Goal: Information Seeking & Learning: Learn about a topic

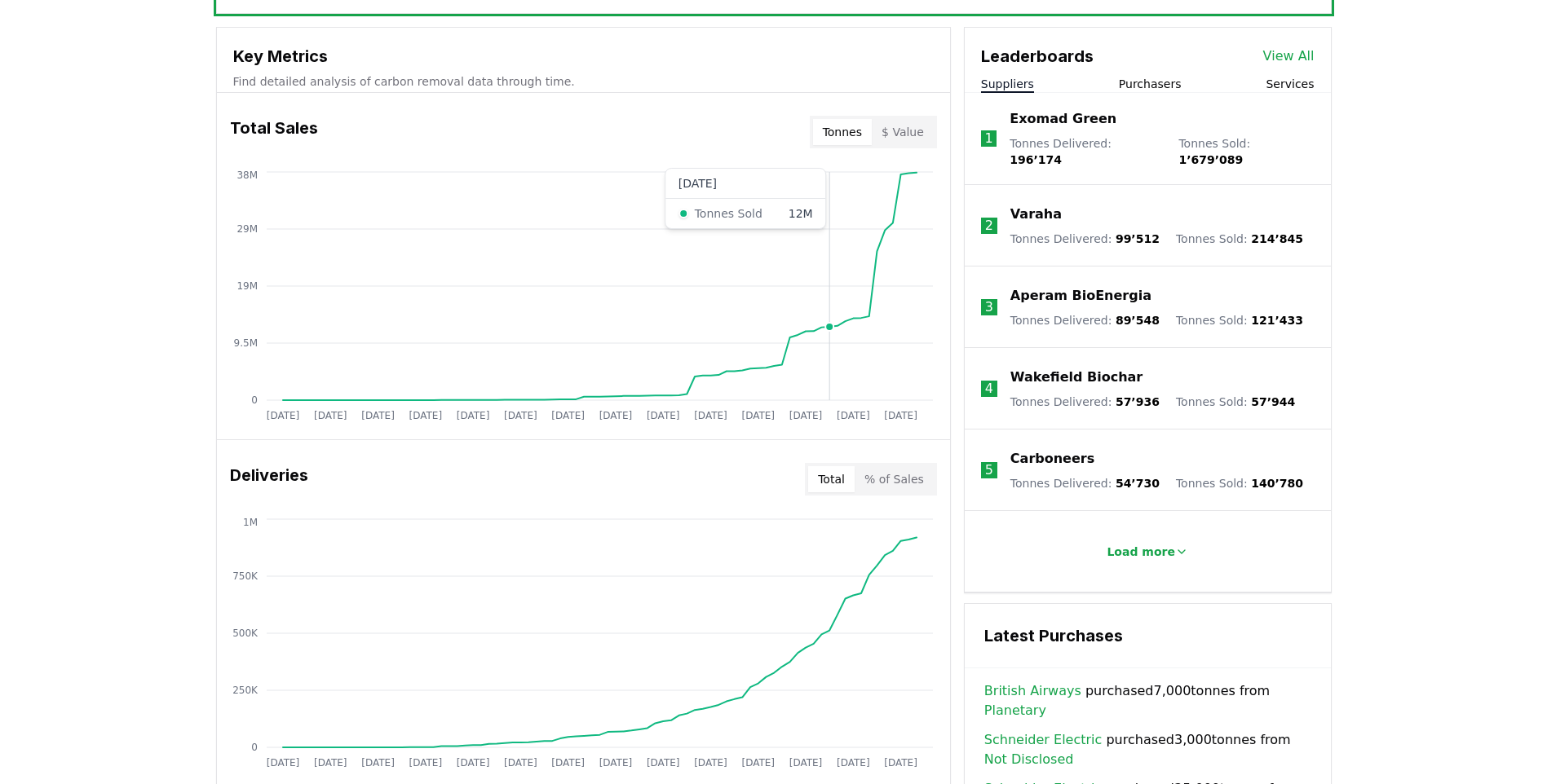
scroll to position [571, 0]
click at [916, 136] on button "$ Value" at bounding box center [902, 133] width 62 height 26
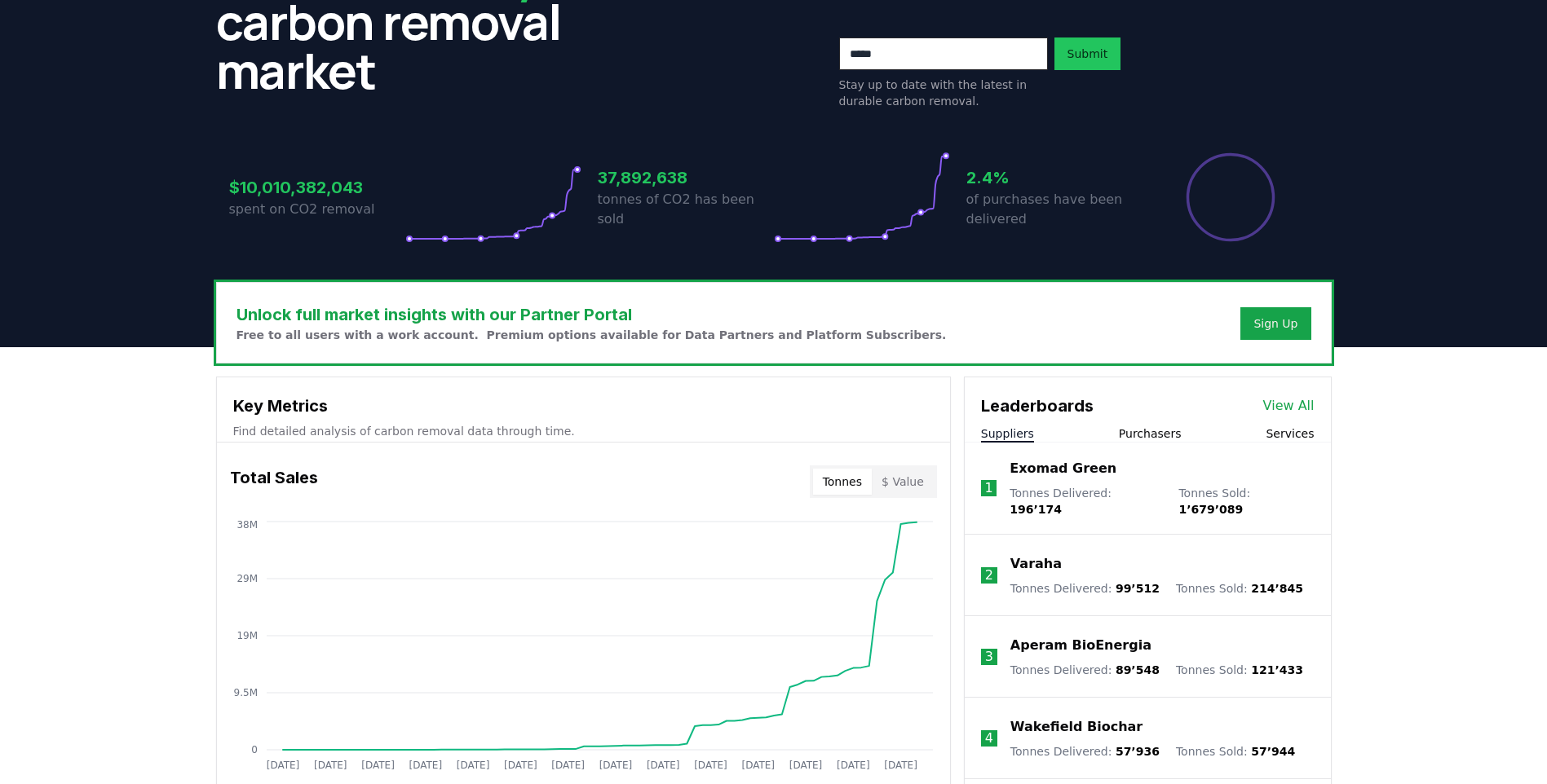
scroll to position [245, 0]
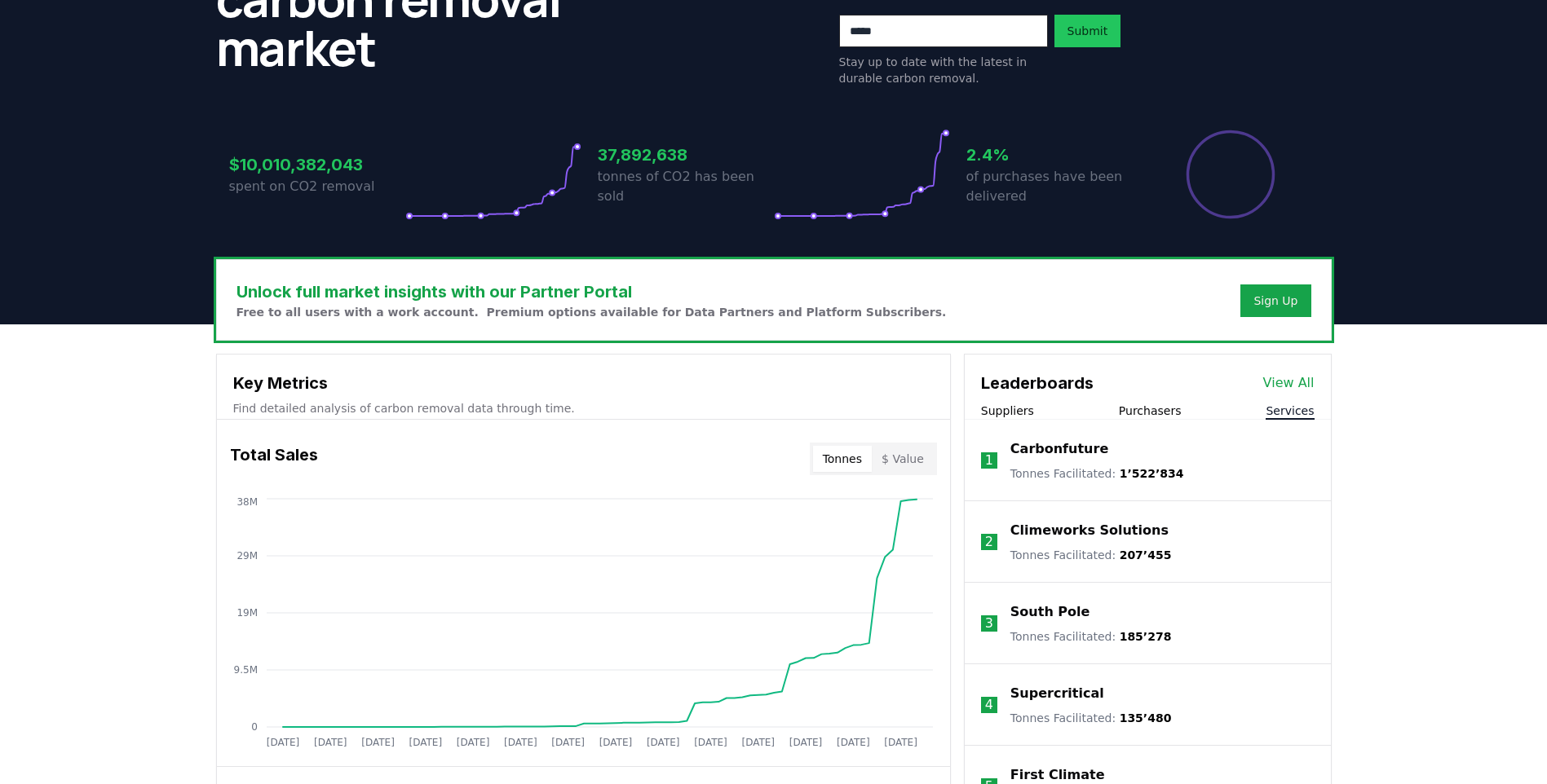
click at [1300, 418] on button "Services" at bounding box center [1289, 410] width 49 height 16
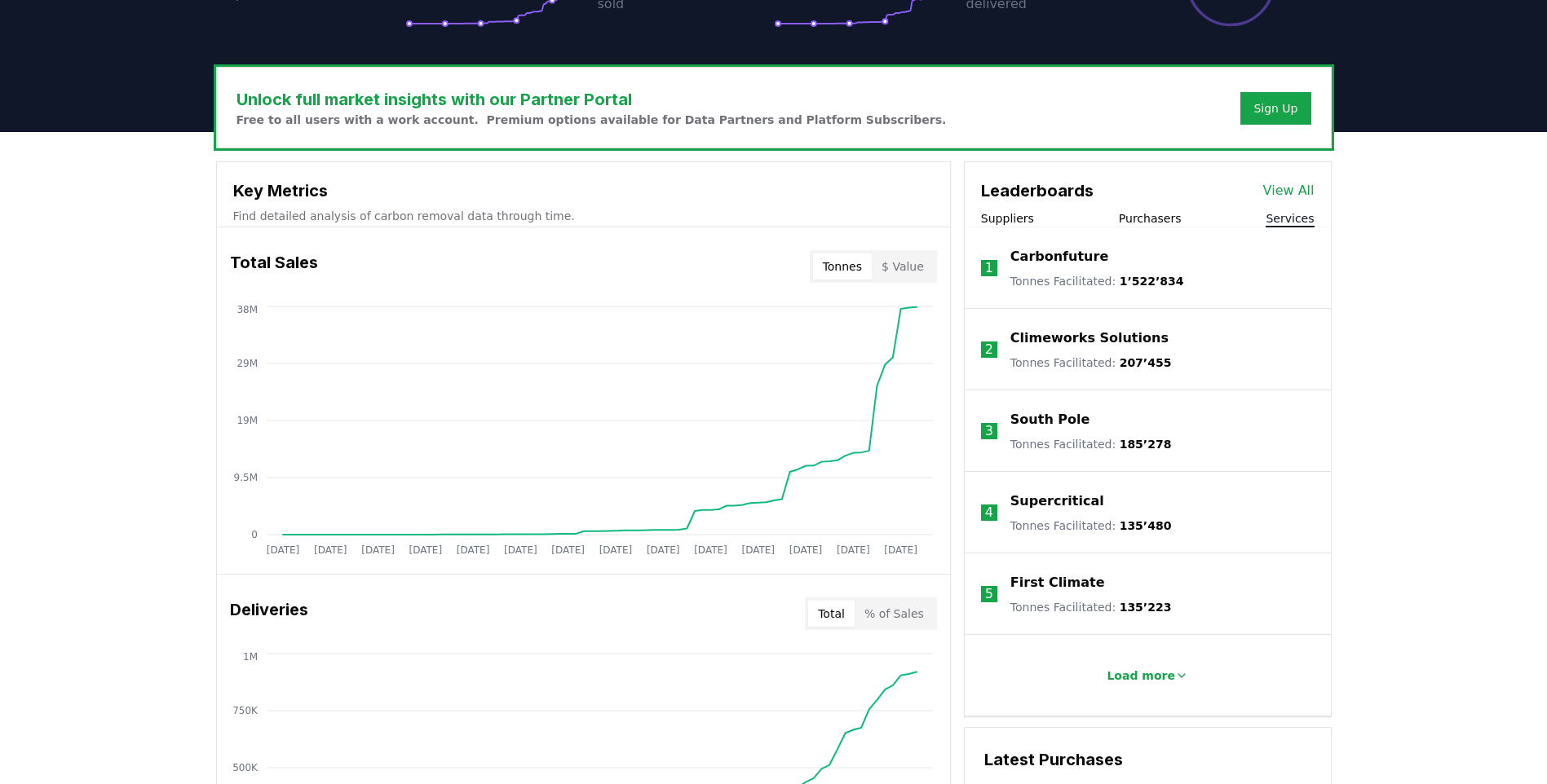
scroll to position [489, 0]
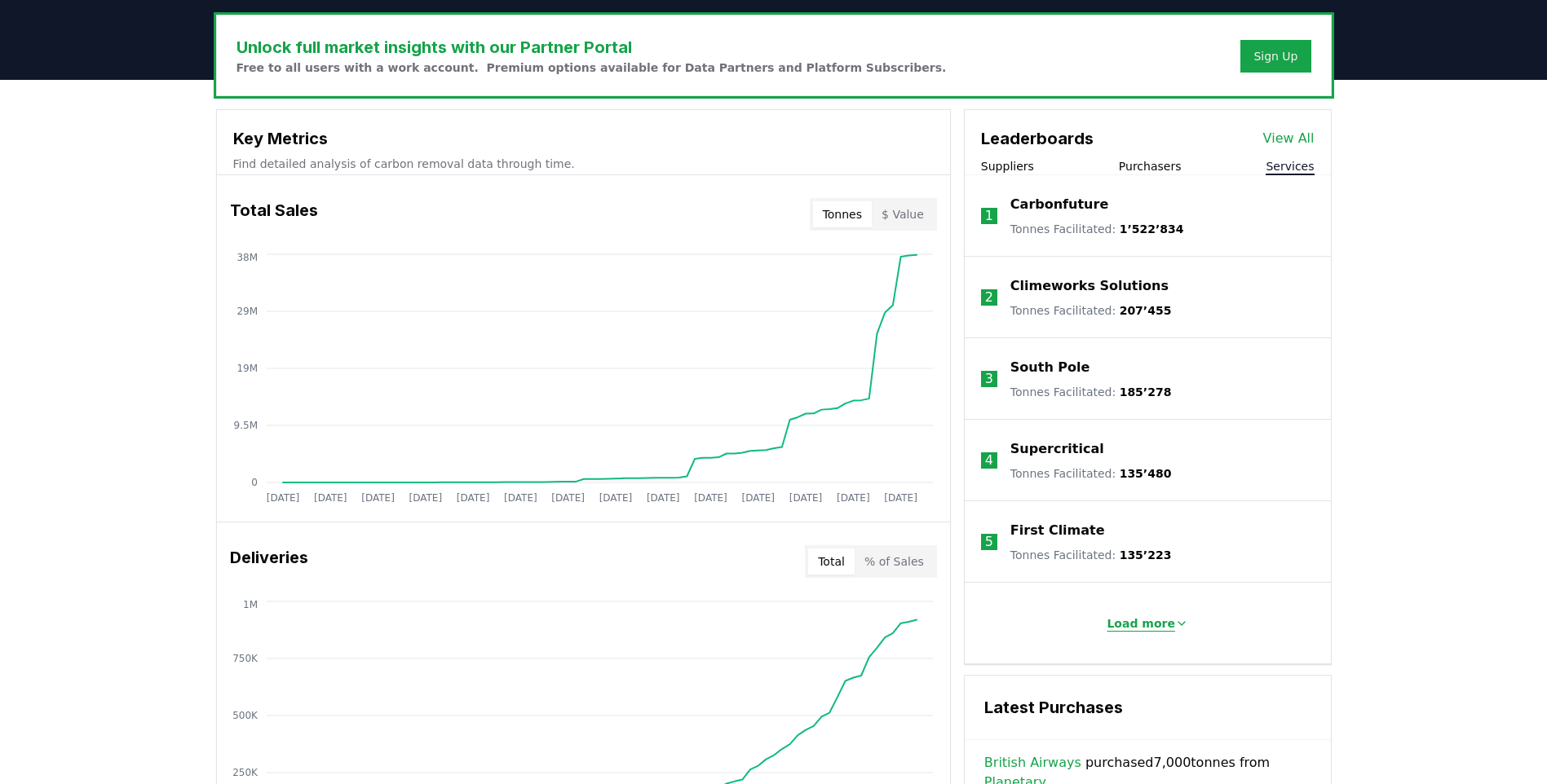
click at [1155, 628] on p "Load more" at bounding box center [1140, 623] width 68 height 16
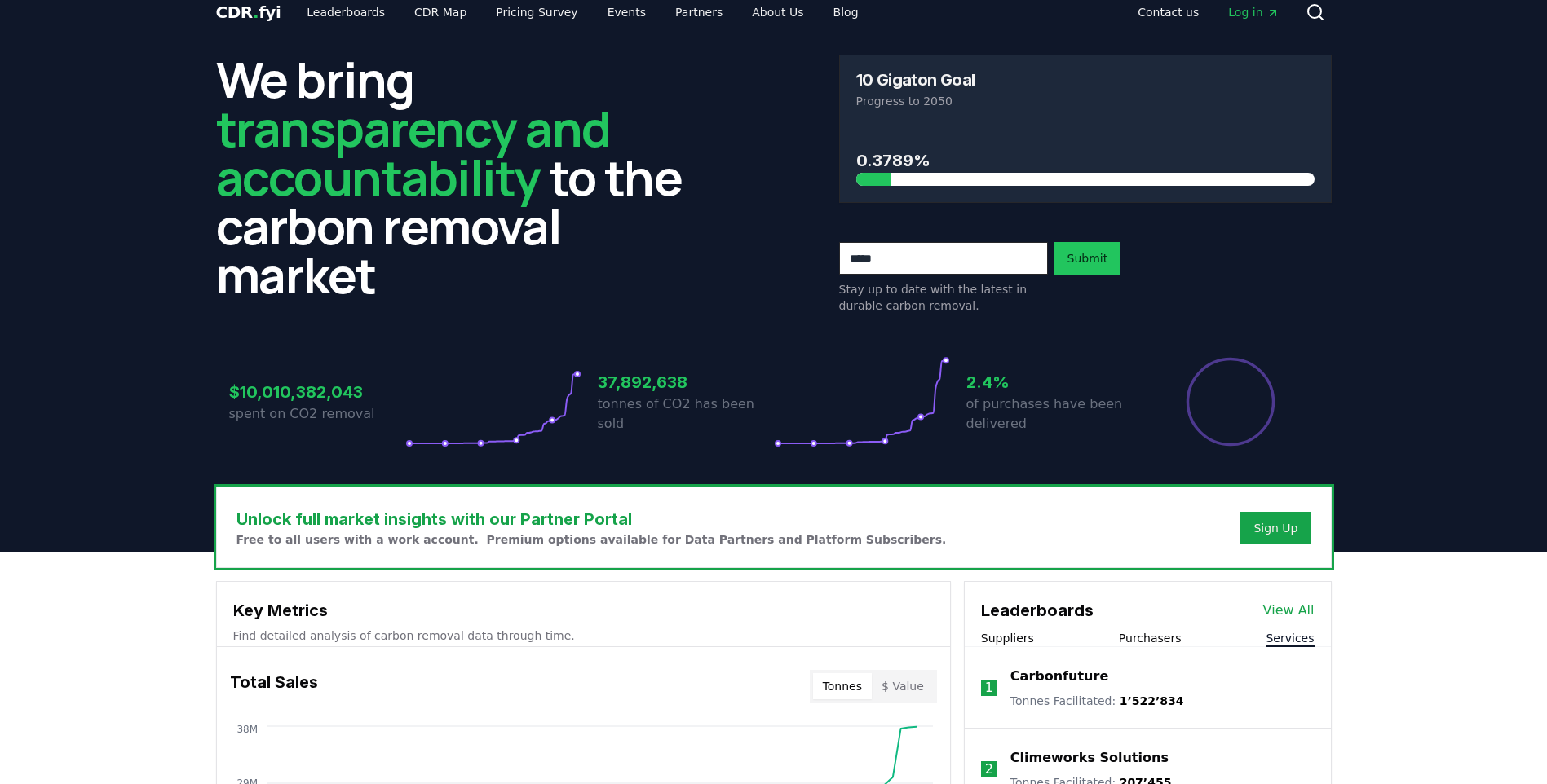
scroll to position [0, 0]
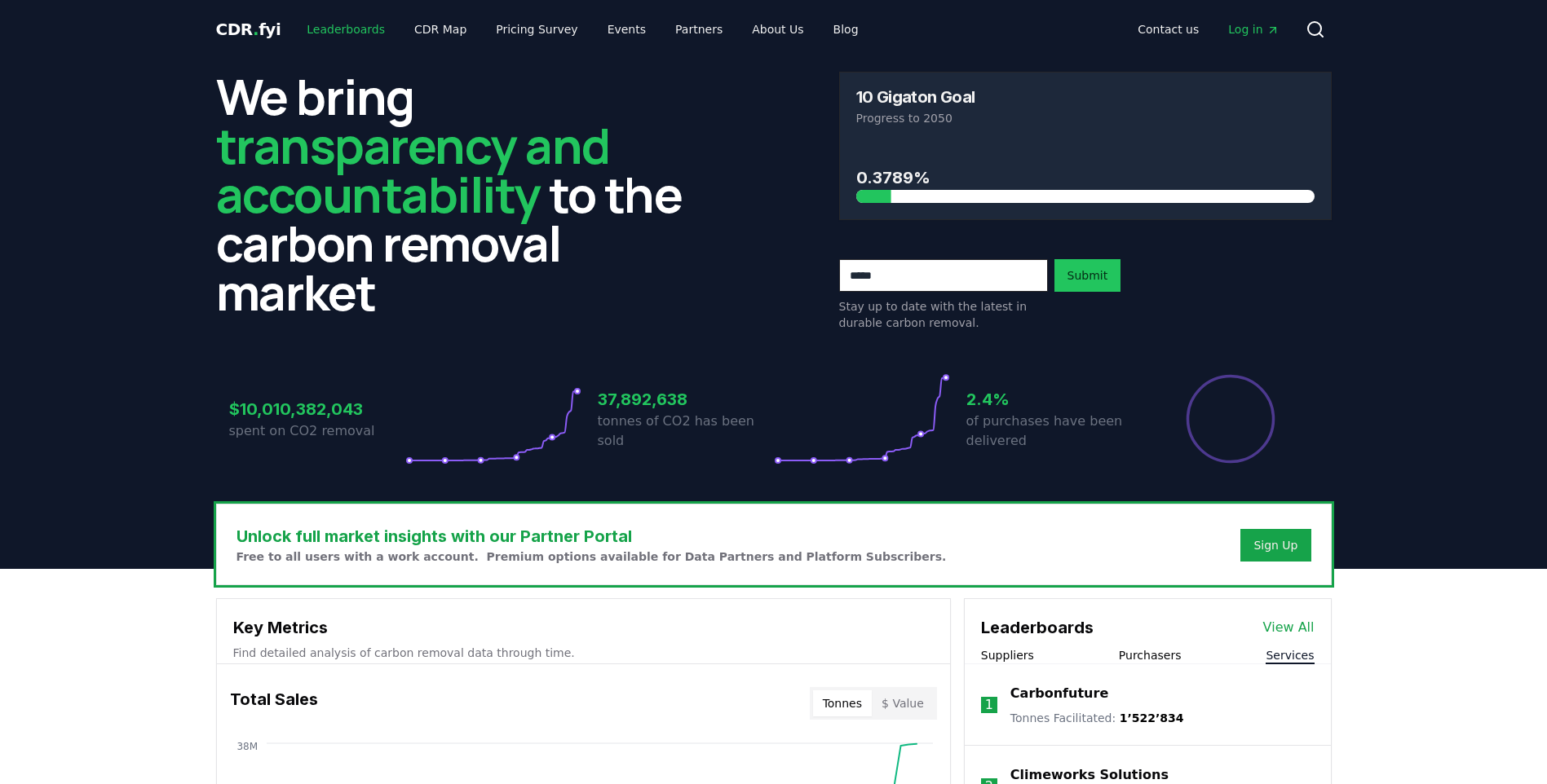
click at [356, 27] on link "Leaderboards" at bounding box center [345, 30] width 104 height 30
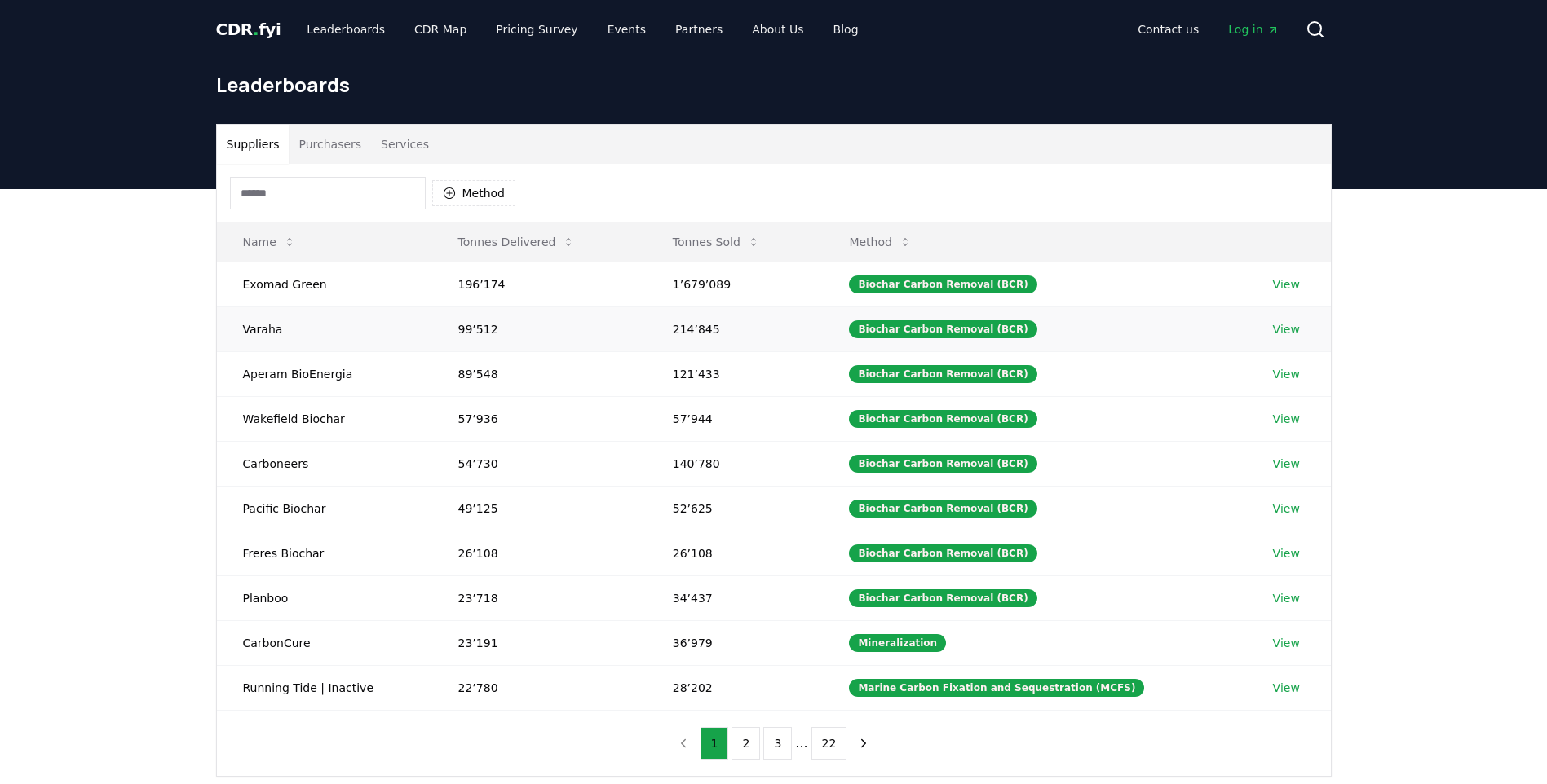
click at [1292, 332] on link "View" at bounding box center [1286, 329] width 27 height 16
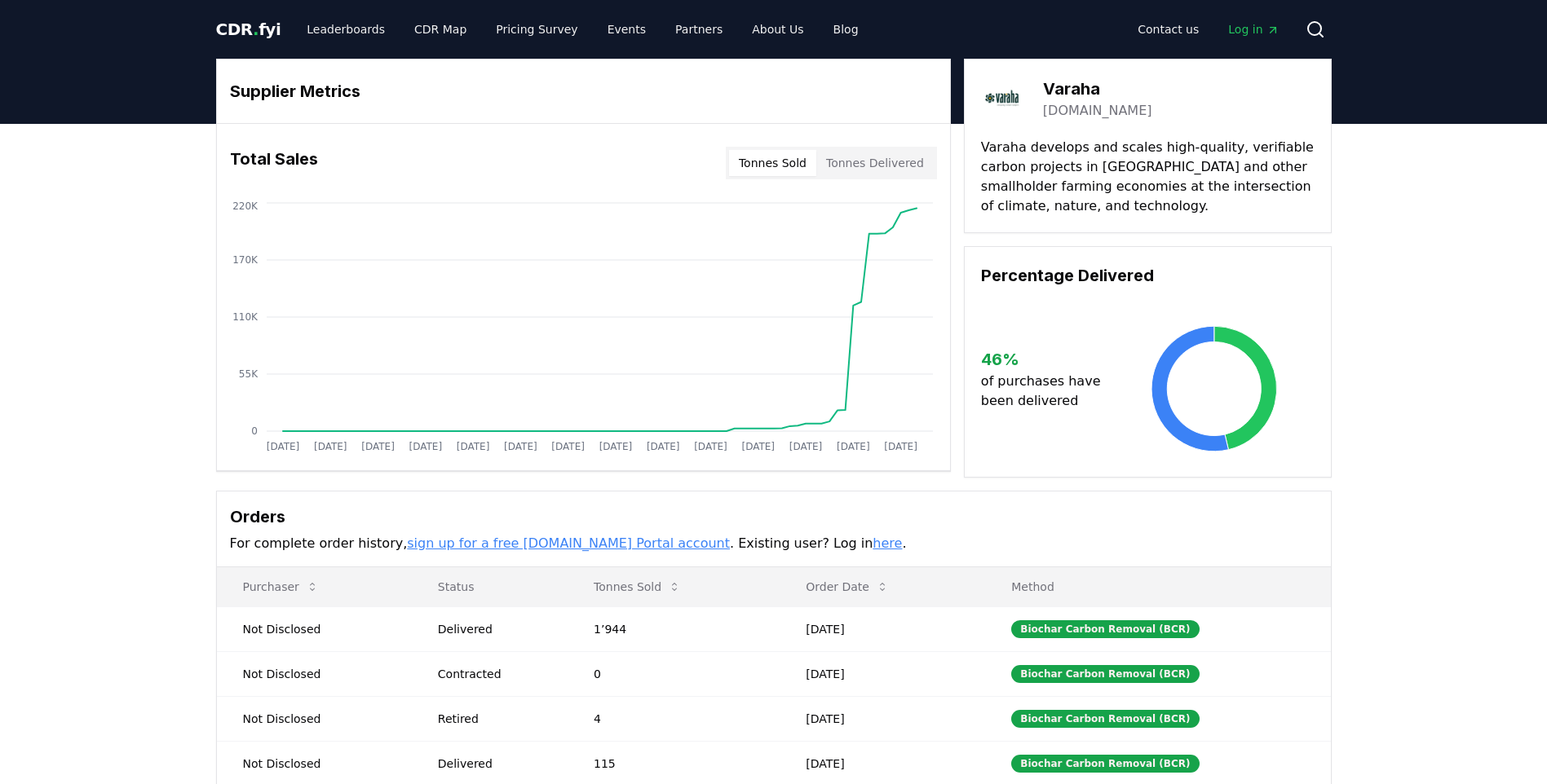
click at [796, 159] on button "Tonnes Sold" at bounding box center [773, 163] width 87 height 26
click at [832, 164] on button "Tonnes Delivered" at bounding box center [875, 163] width 117 height 26
click at [670, 33] on link "Partners" at bounding box center [699, 30] width 73 height 30
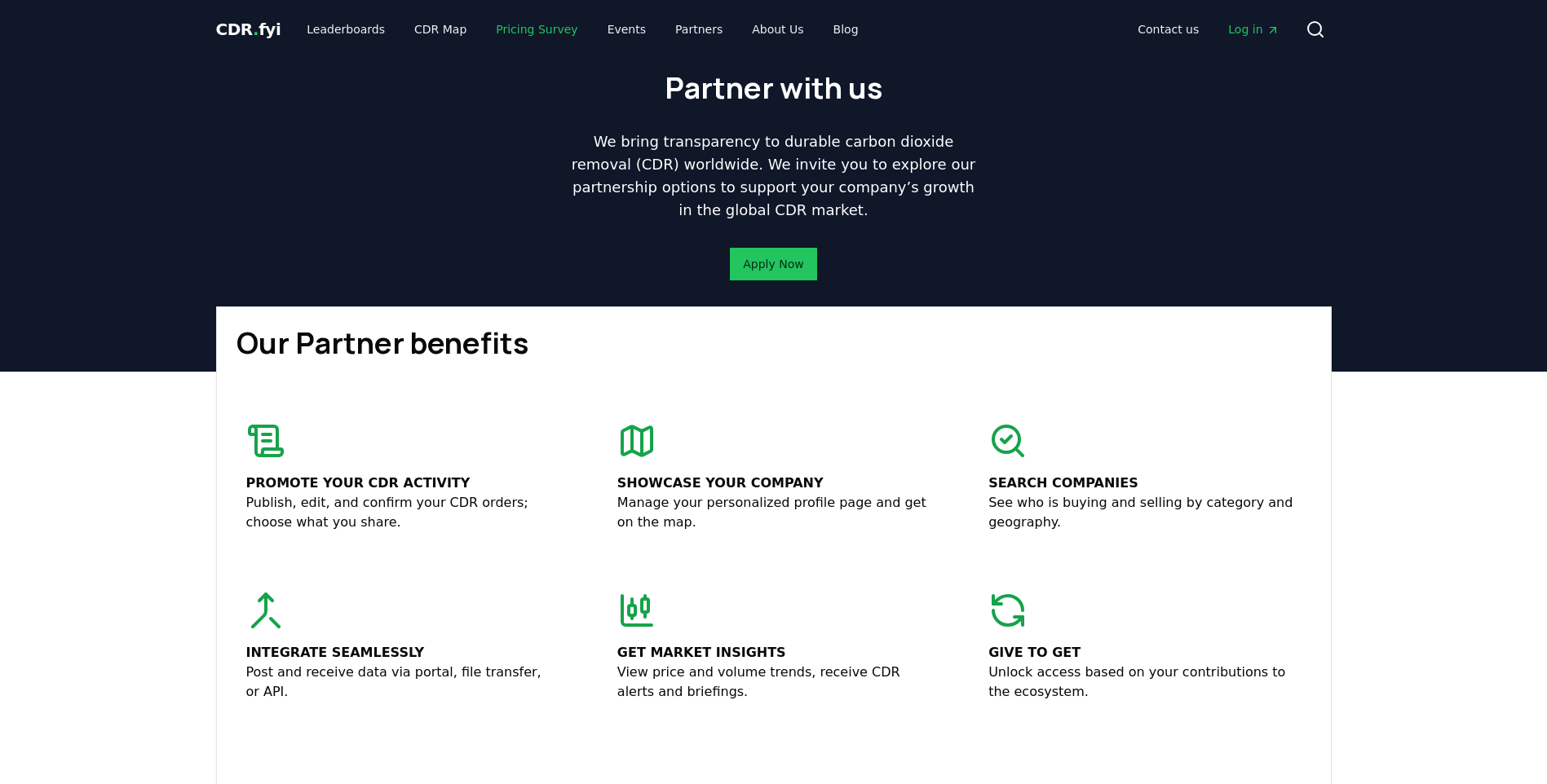
click at [512, 35] on link "Pricing Survey" at bounding box center [536, 30] width 108 height 30
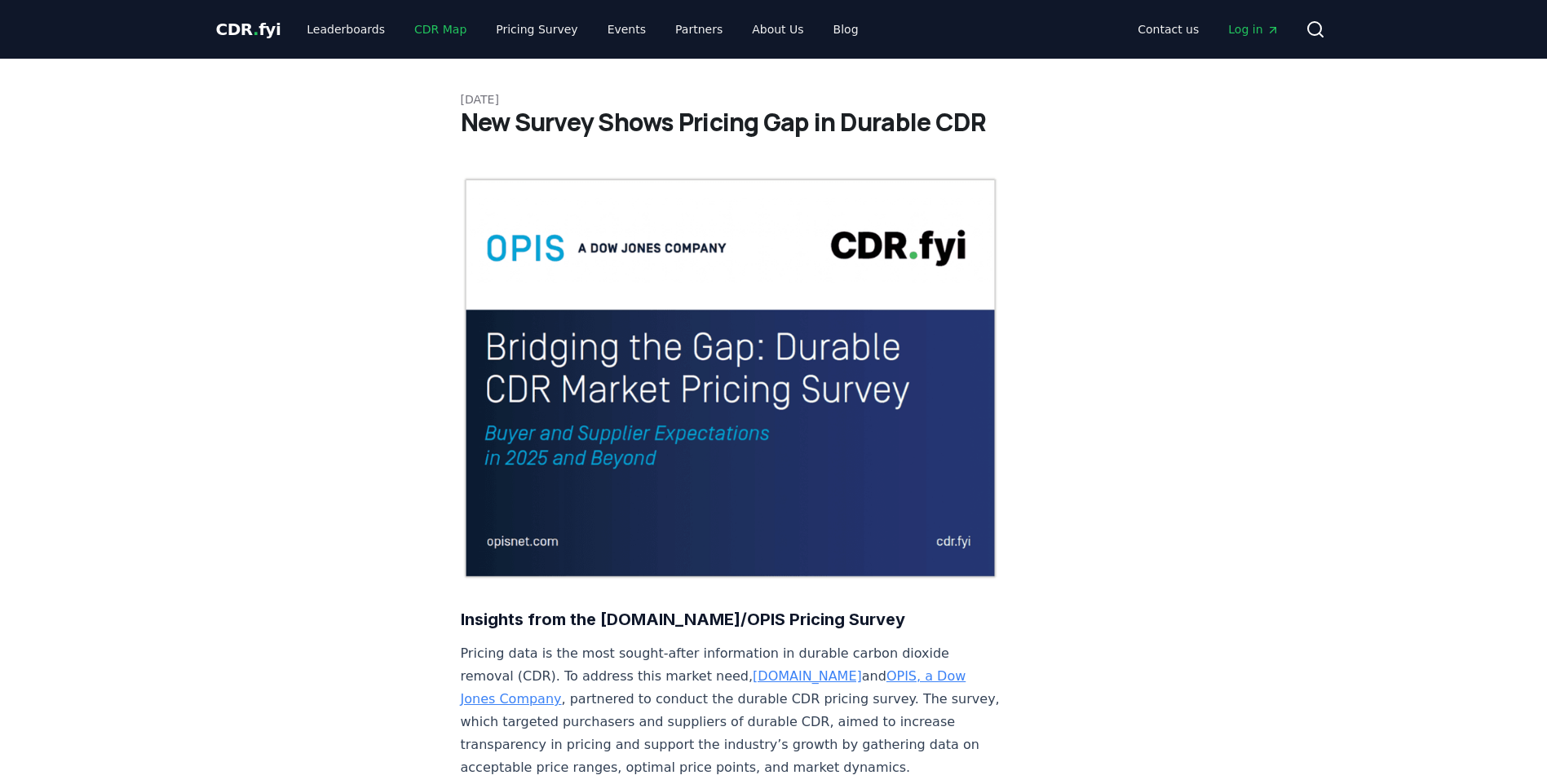
click at [441, 30] on link "CDR Map" at bounding box center [440, 30] width 78 height 30
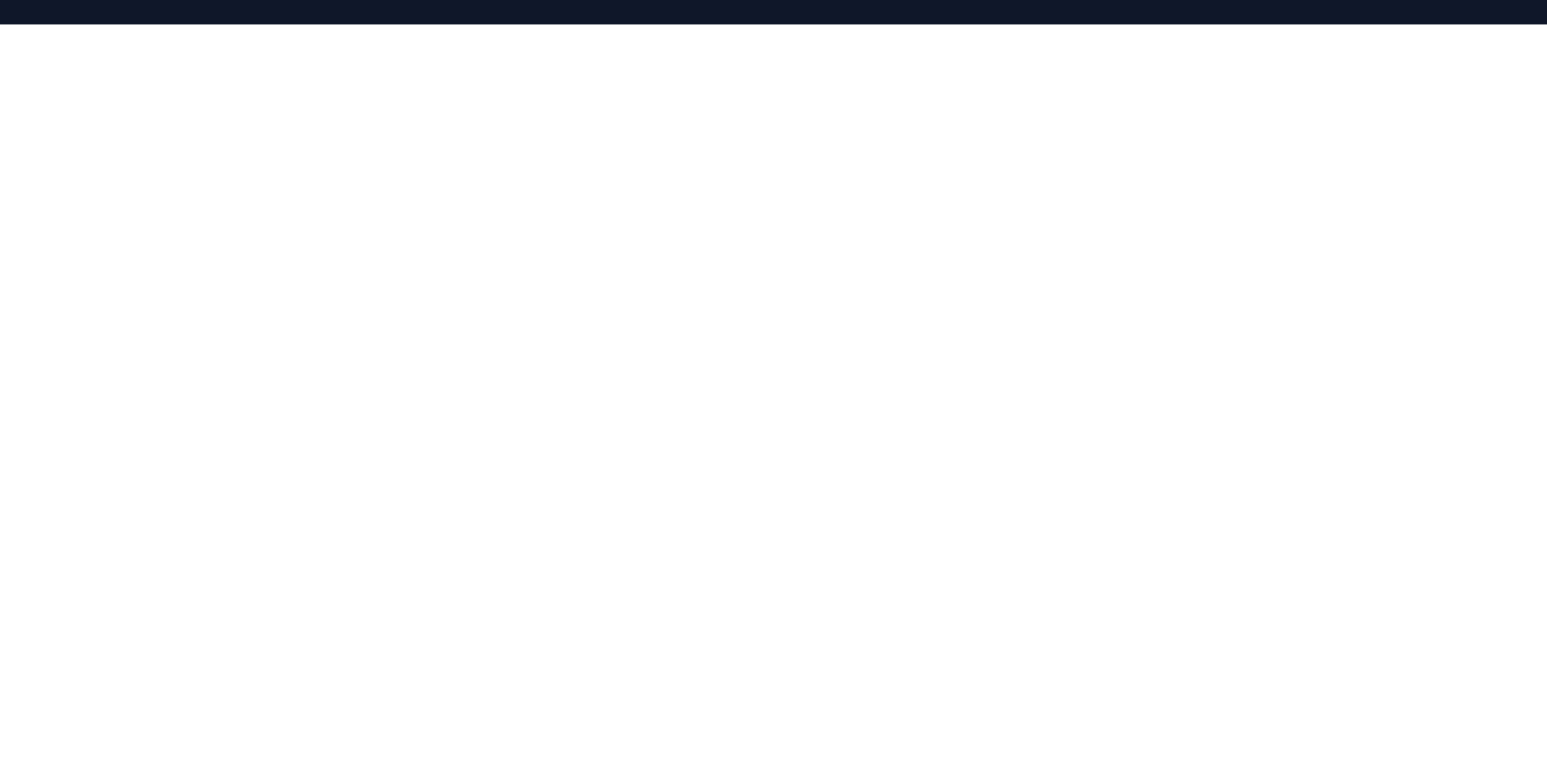
scroll to position [255, 0]
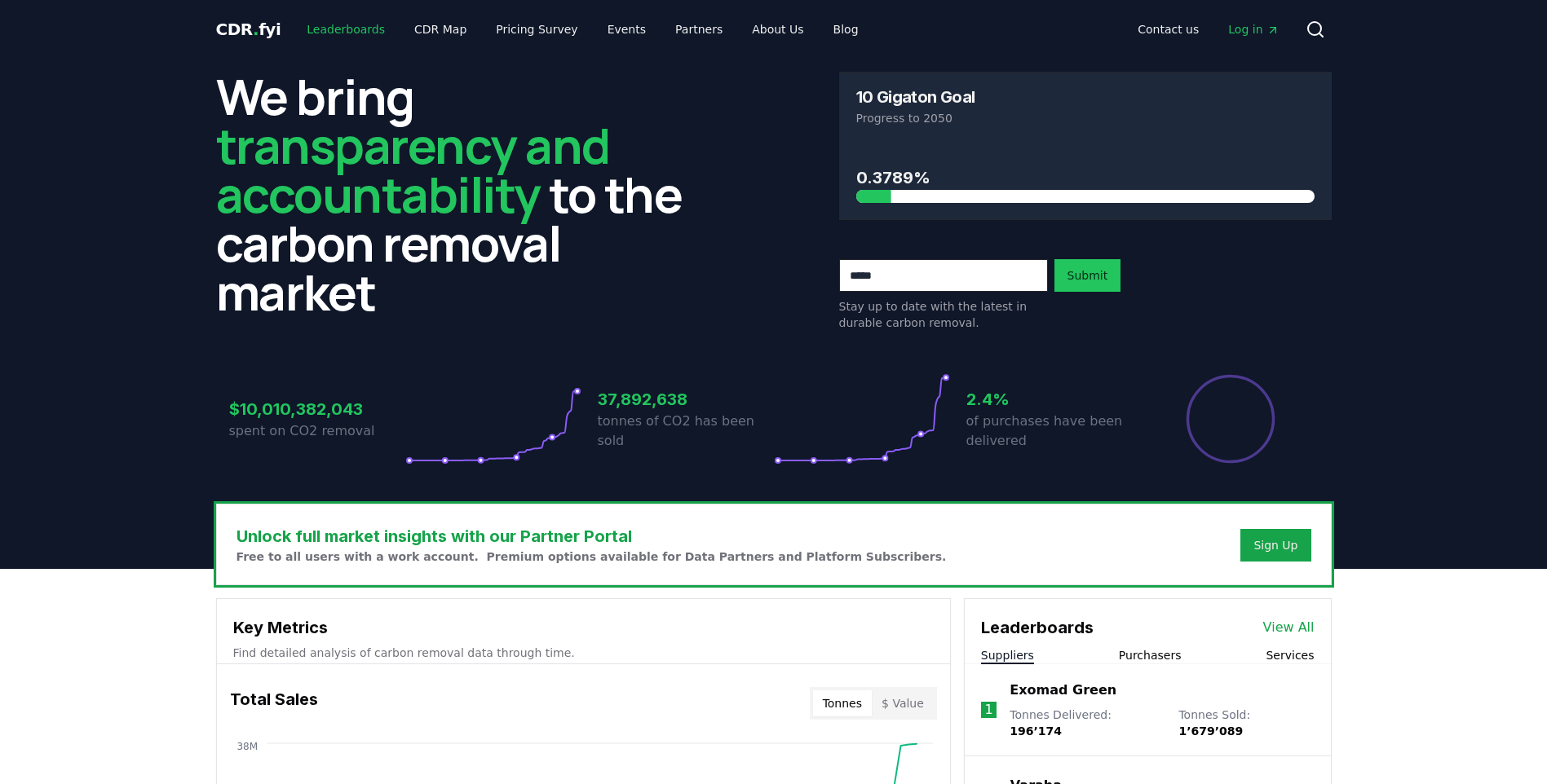
click at [342, 36] on link "Leaderboards" at bounding box center [345, 30] width 104 height 30
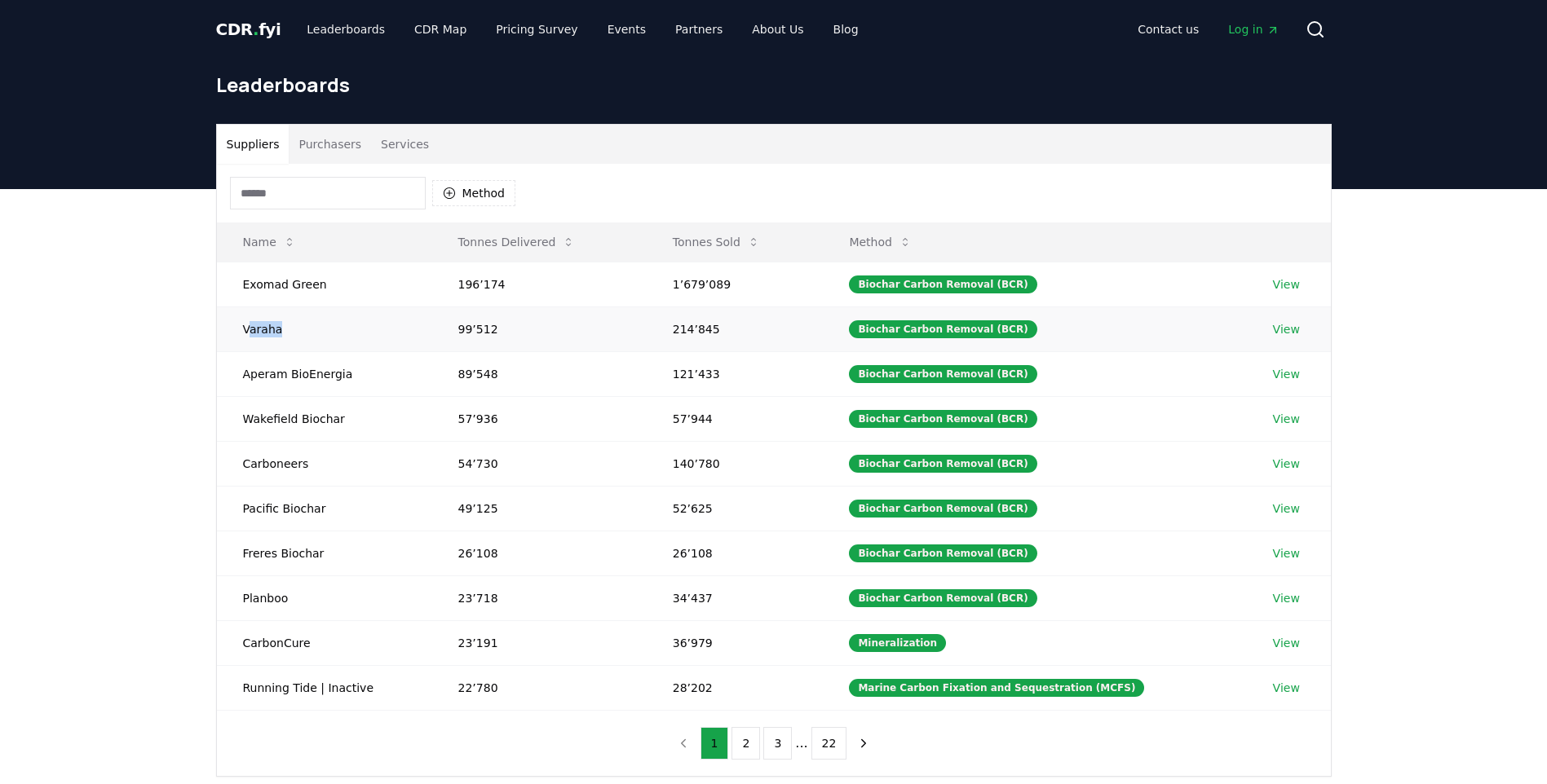
drag, startPoint x: 248, startPoint y: 337, endPoint x: 285, endPoint y: 330, distance: 37.7
click at [285, 330] on td "Varaha" at bounding box center [324, 328] width 215 height 45
drag, startPoint x: 285, startPoint y: 330, endPoint x: 260, endPoint y: 328, distance: 25.1
click at [260, 328] on td "Varaha" at bounding box center [324, 328] width 215 height 45
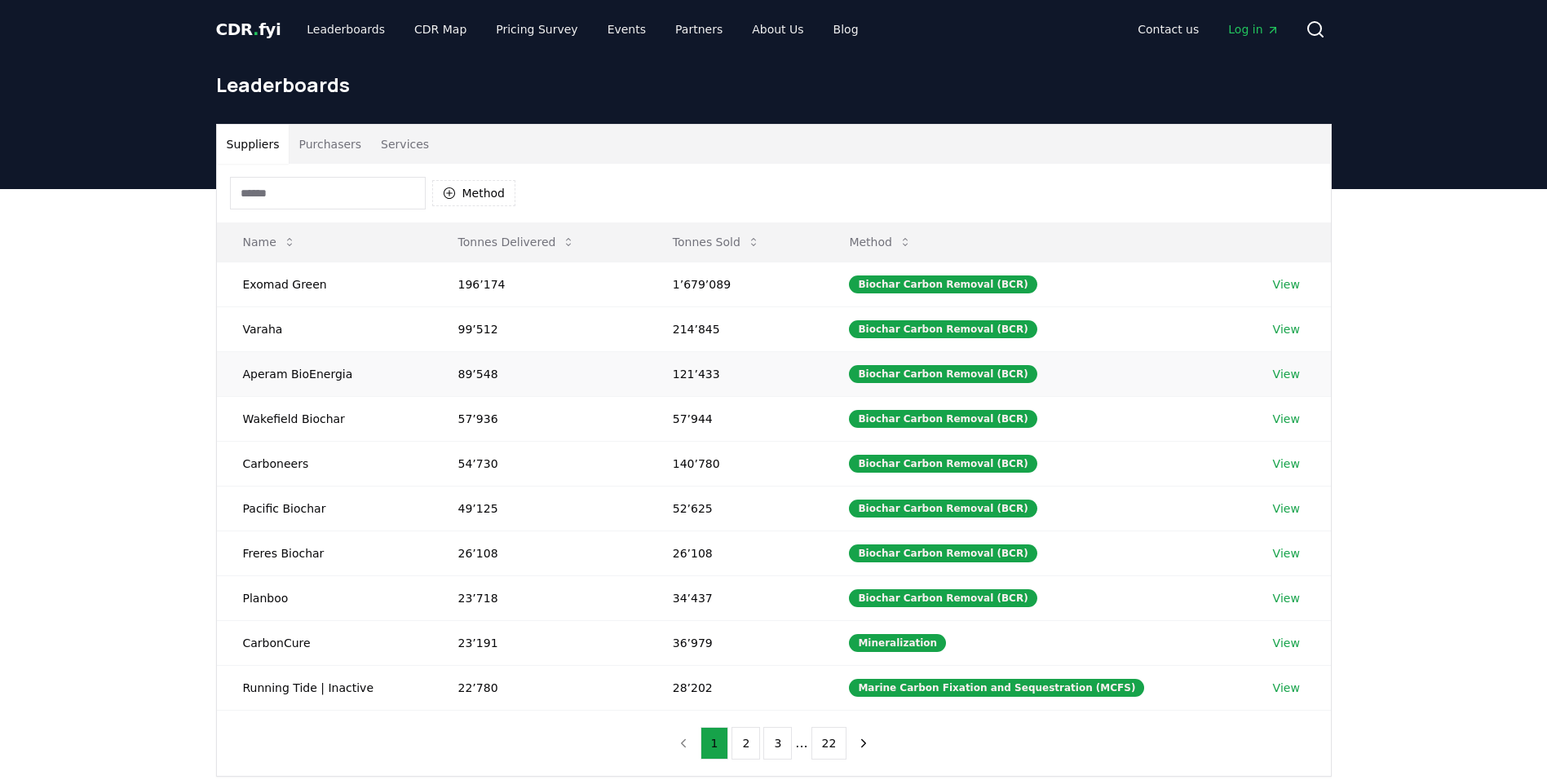
drag, startPoint x: 260, startPoint y: 328, endPoint x: 272, endPoint y: 380, distance: 53.4
click at [272, 373] on td "Aperam BioEnergia" at bounding box center [324, 373] width 215 height 45
click at [268, 469] on td "Carboneers" at bounding box center [324, 463] width 215 height 45
click at [247, 507] on td "Pacific Biochar" at bounding box center [324, 507] width 215 height 45
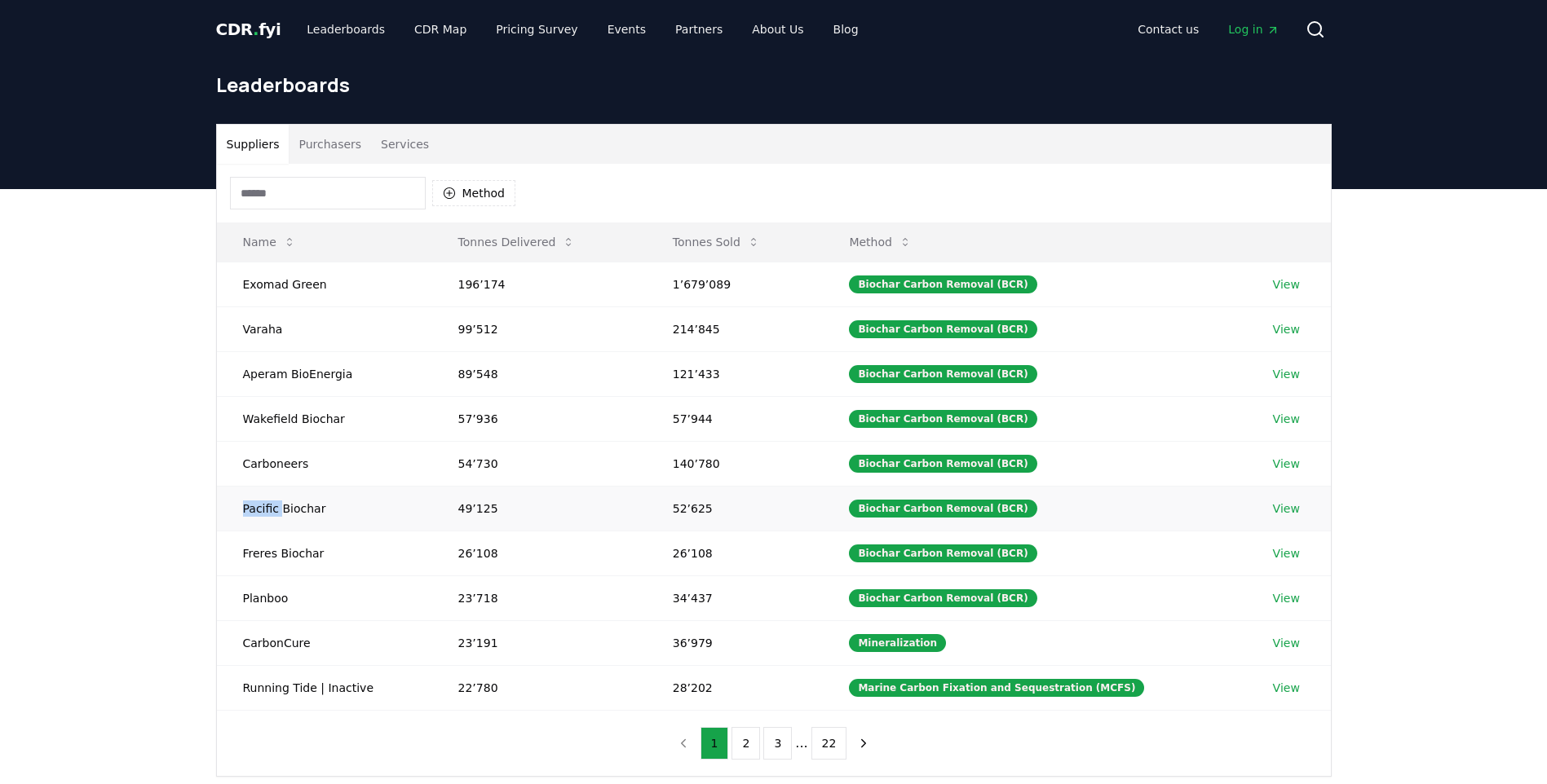
drag, startPoint x: 247, startPoint y: 507, endPoint x: 259, endPoint y: 507, distance: 12.0
click at [259, 507] on td "Pacific Biochar" at bounding box center [324, 507] width 215 height 45
drag, startPoint x: 259, startPoint y: 507, endPoint x: 267, endPoint y: 511, distance: 8.9
click at [267, 511] on td "Pacific Biochar" at bounding box center [324, 507] width 215 height 45
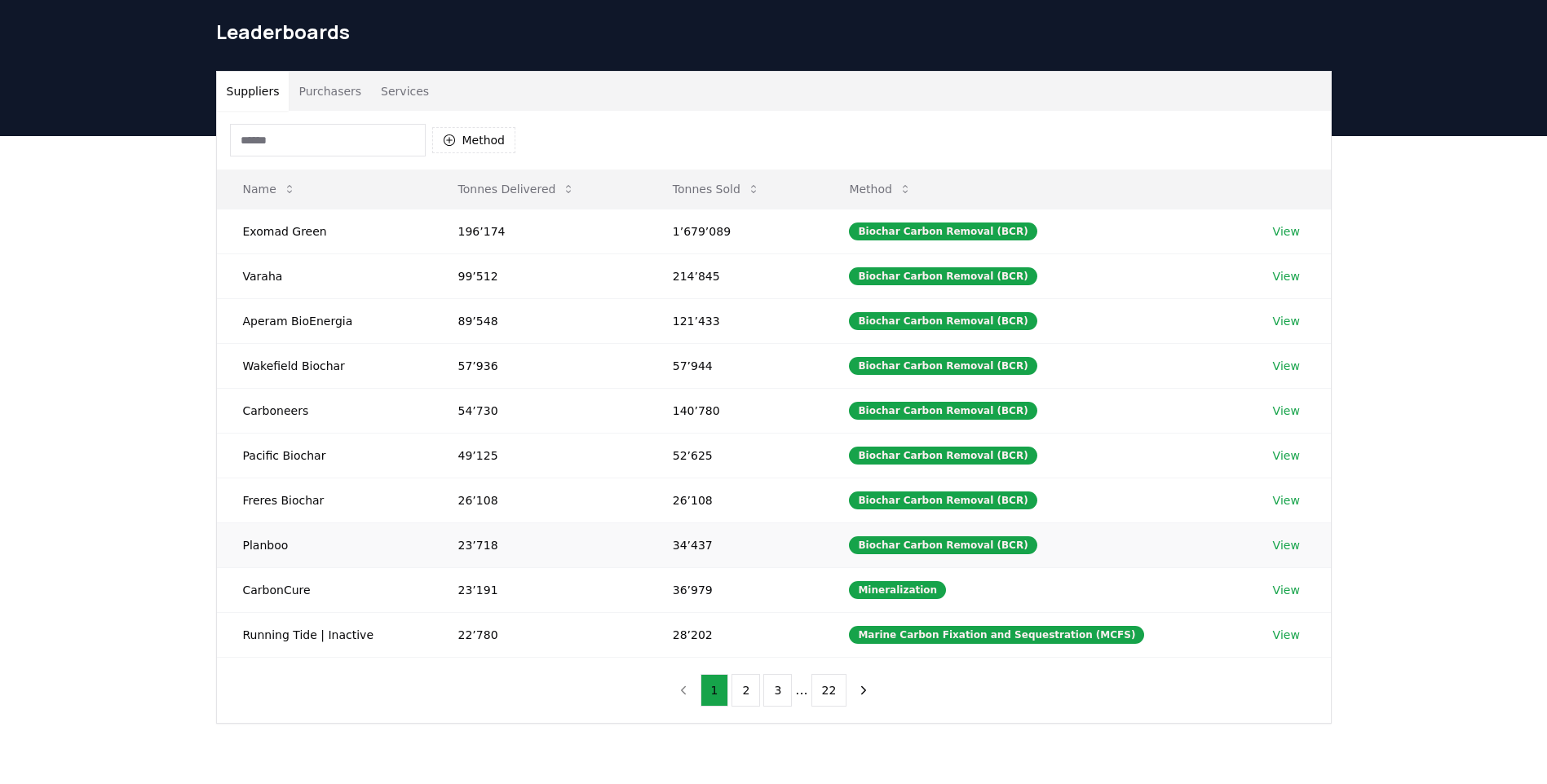
scroll to position [81, 0]
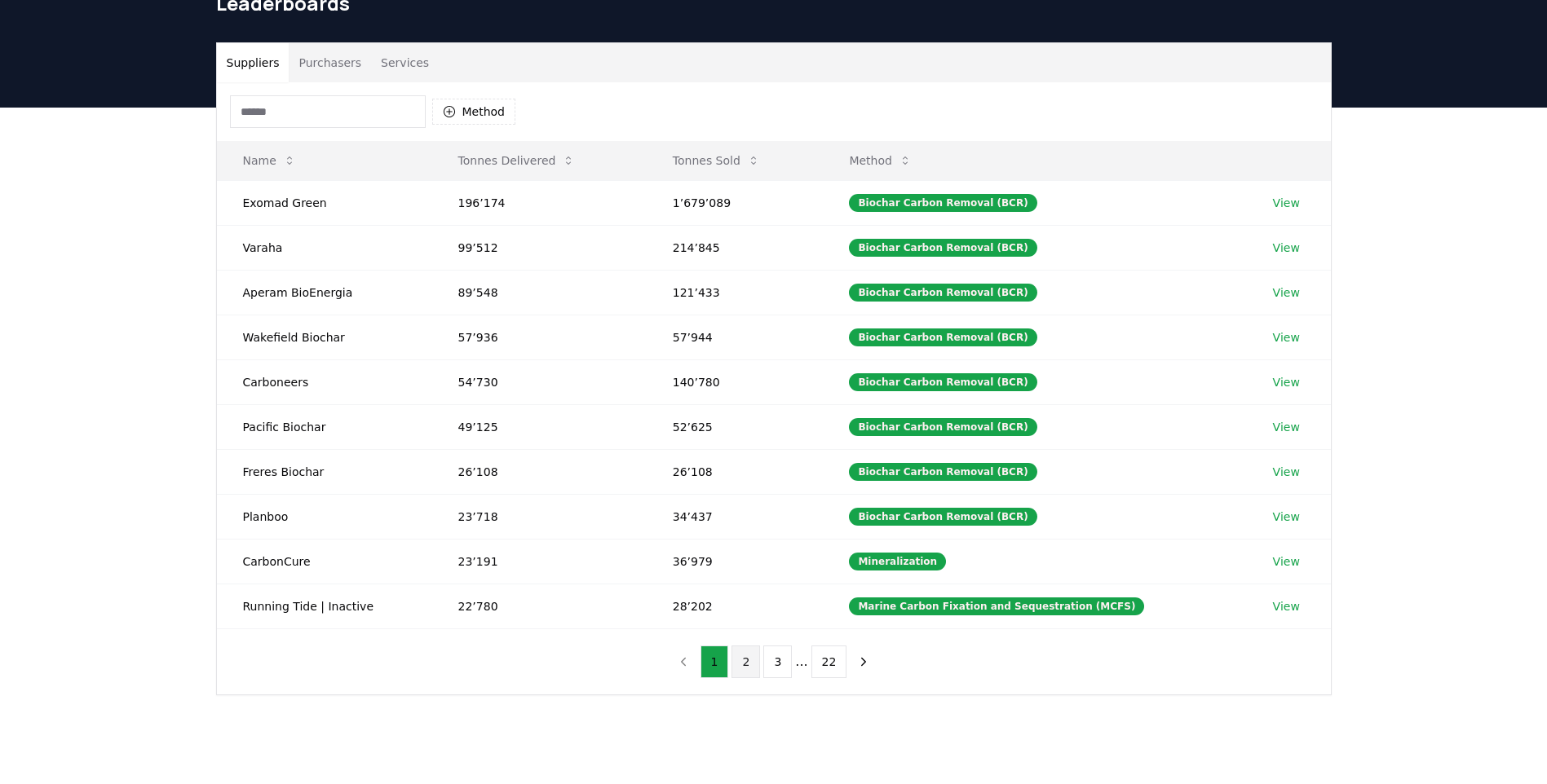
click at [746, 669] on button "2" at bounding box center [746, 661] width 29 height 33
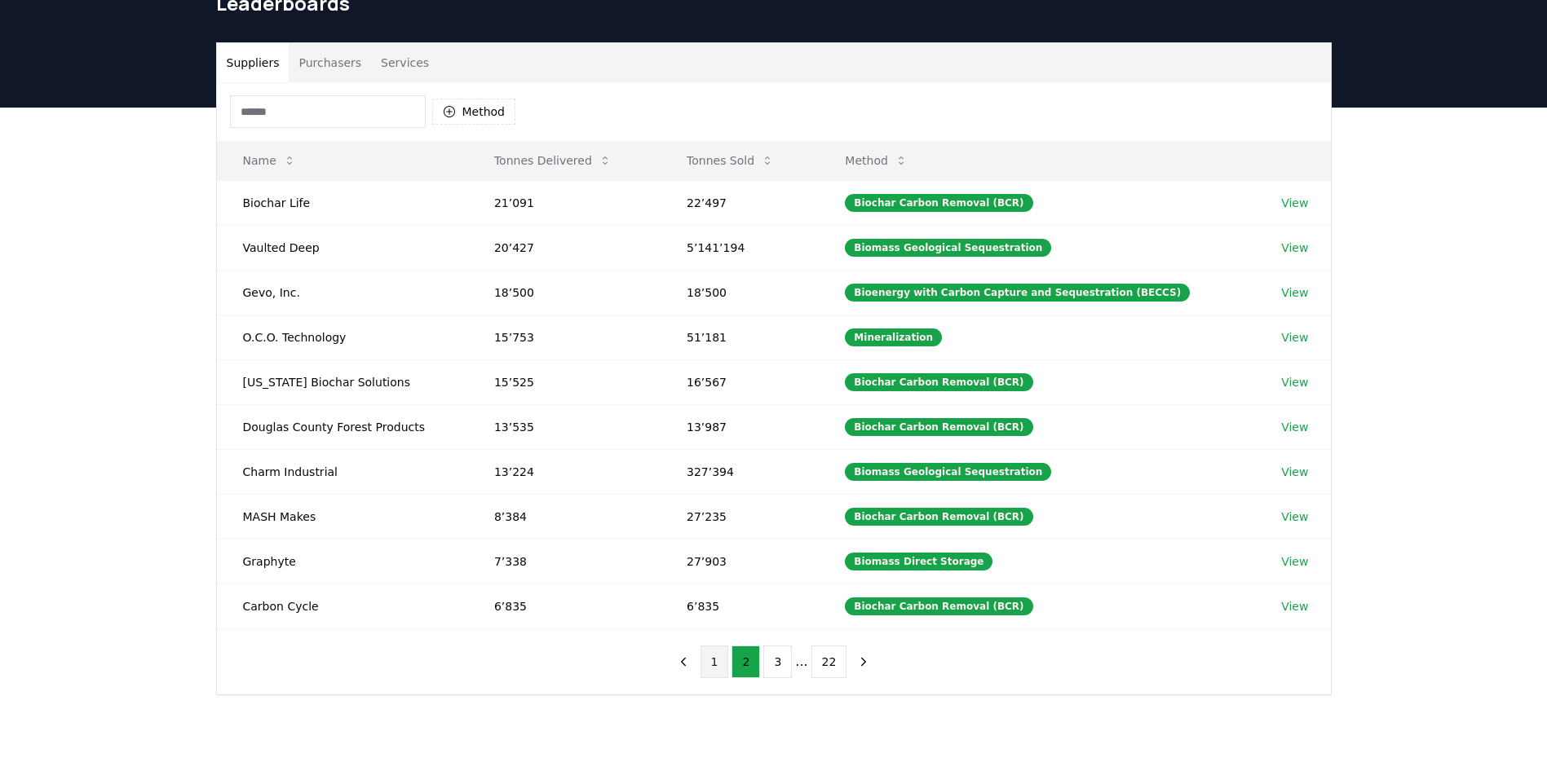
click at [725, 654] on button "1" at bounding box center [714, 661] width 29 height 33
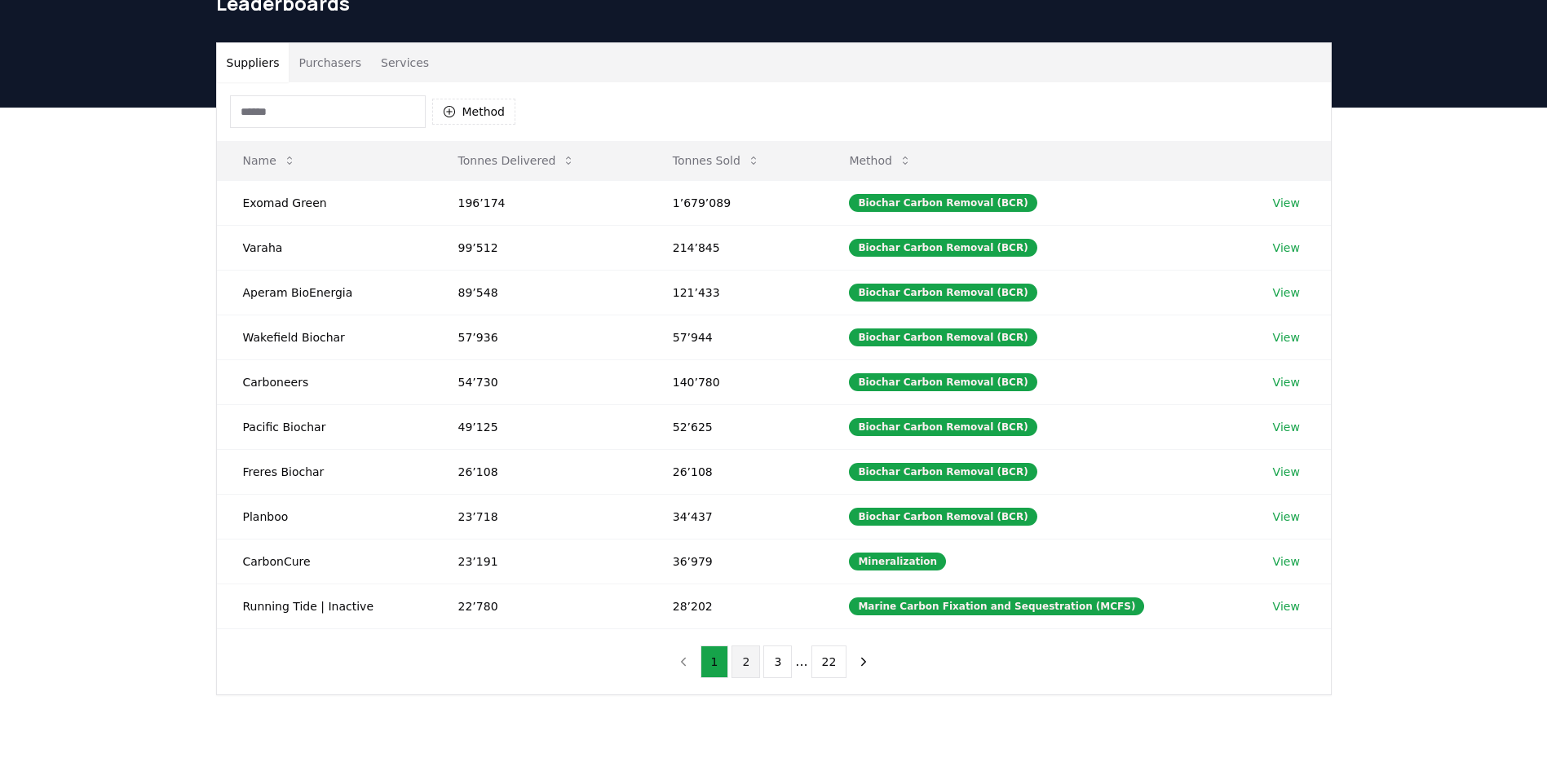
click at [753, 673] on button "2" at bounding box center [746, 661] width 29 height 33
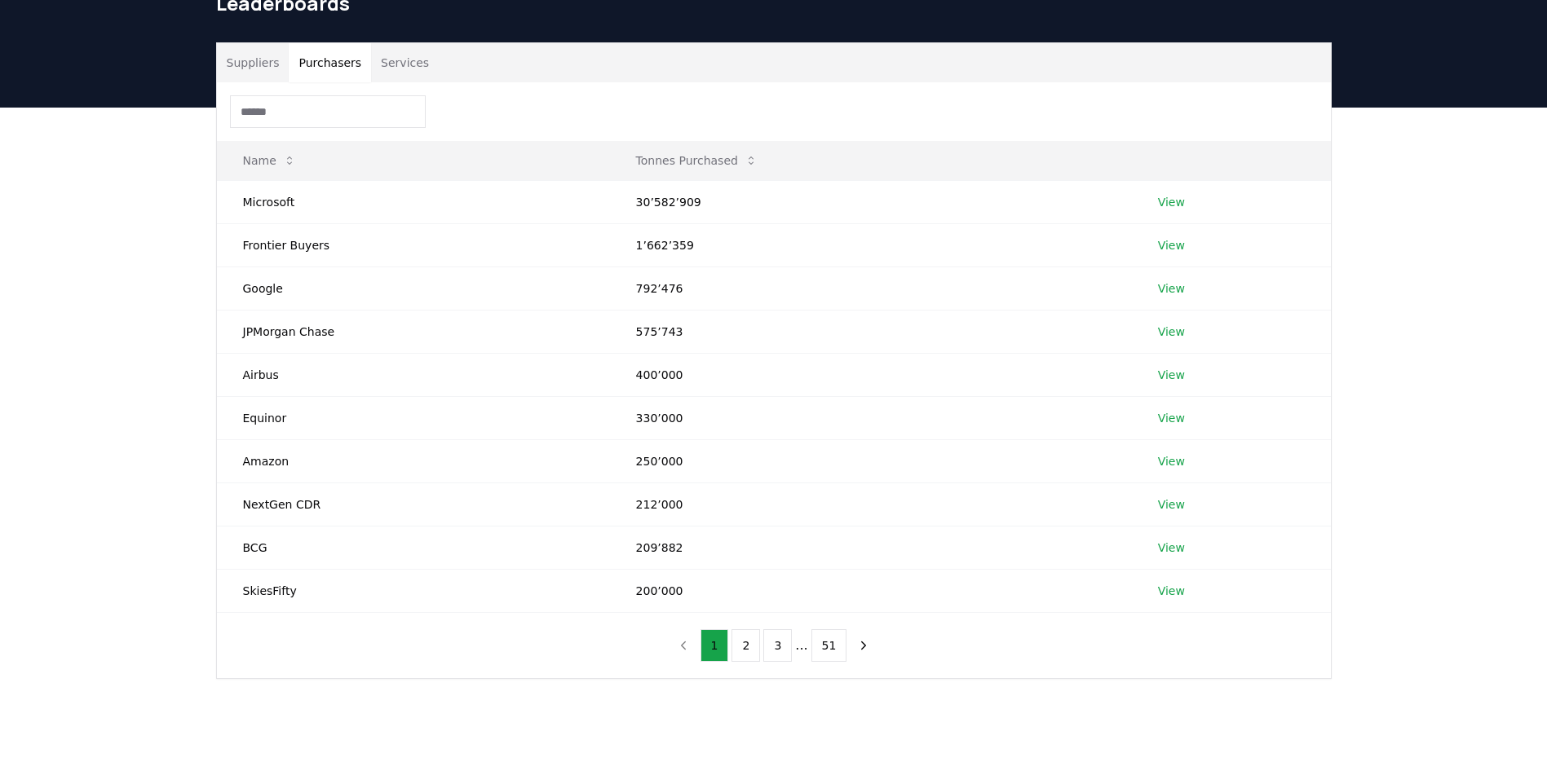
click at [341, 73] on button "Purchasers" at bounding box center [329, 62] width 82 height 39
click at [271, 283] on td "Google" at bounding box center [414, 288] width 393 height 44
click at [750, 644] on button "2" at bounding box center [746, 645] width 29 height 33
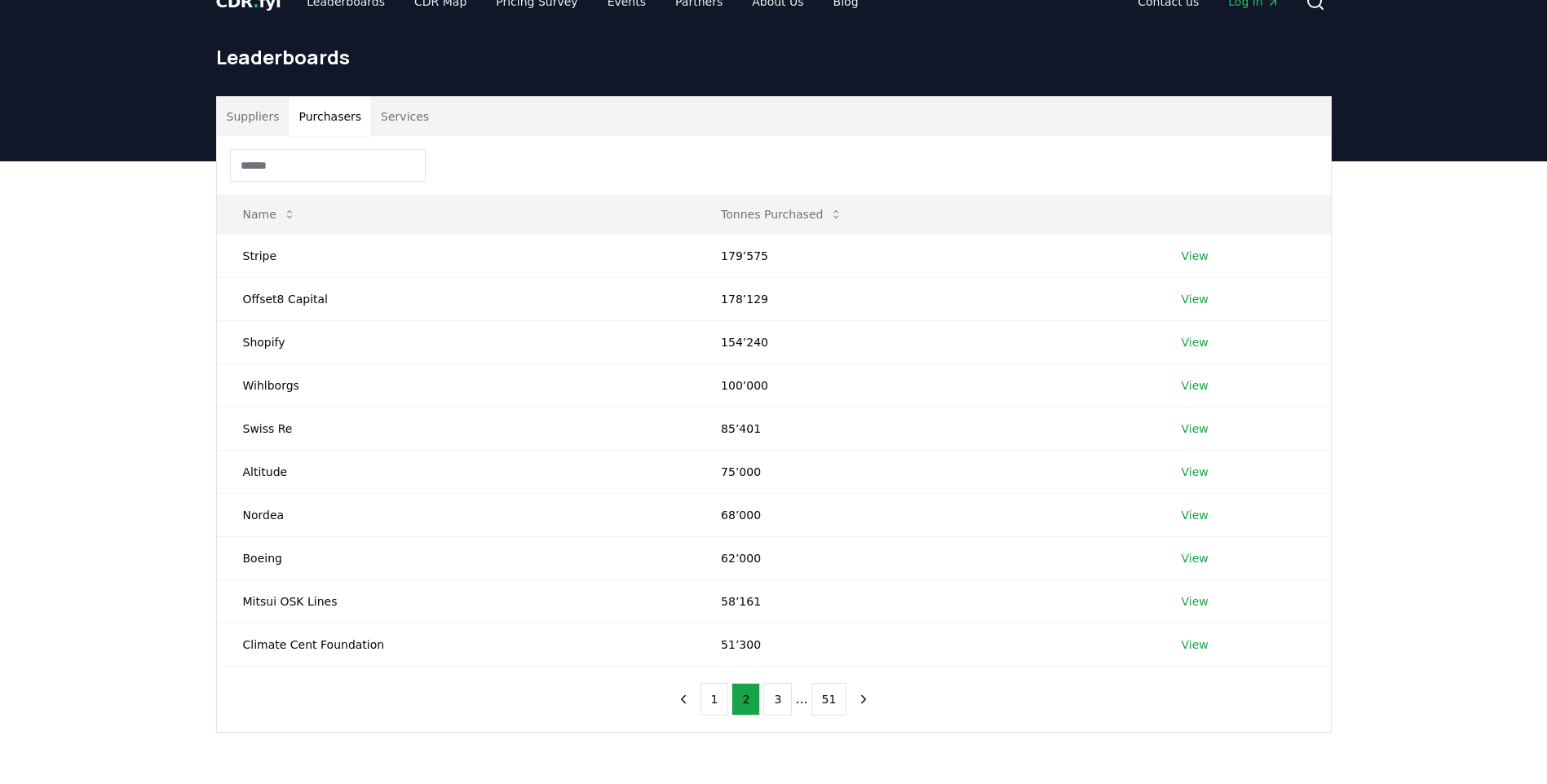
scroll to position [0, 0]
